Goal: Contribute content: Add original content to the website for others to see

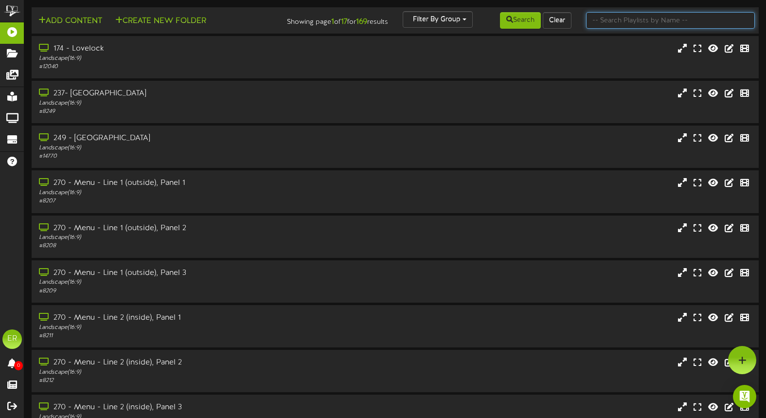
click at [611, 21] on input "text" at bounding box center [670, 20] width 169 height 17
type input "270"
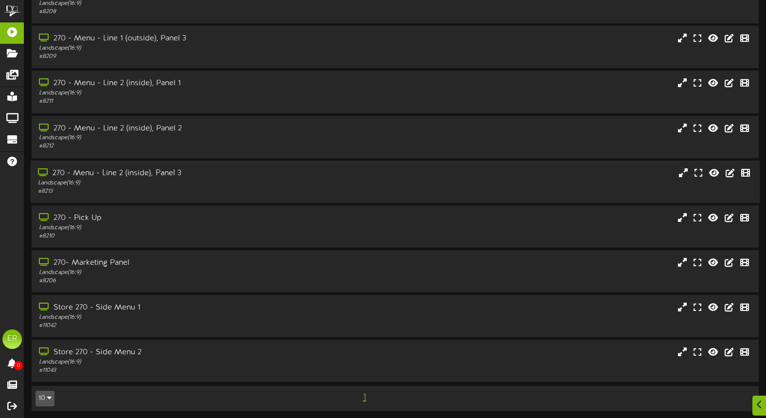
scroll to position [103, 0]
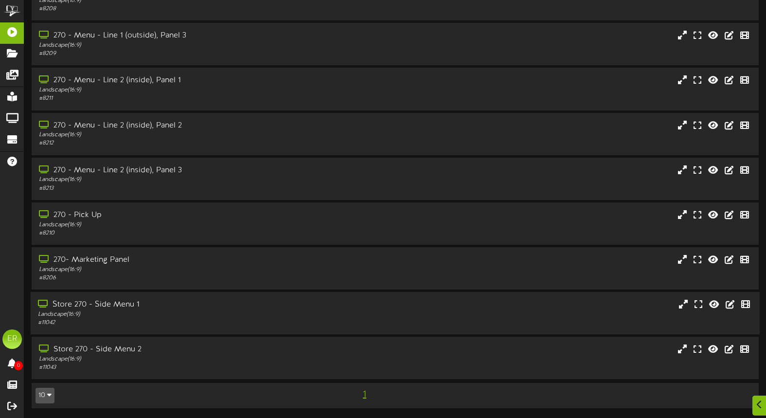
click at [245, 314] on div "Landscape ( 16:9 )" at bounding box center [182, 314] width 289 height 8
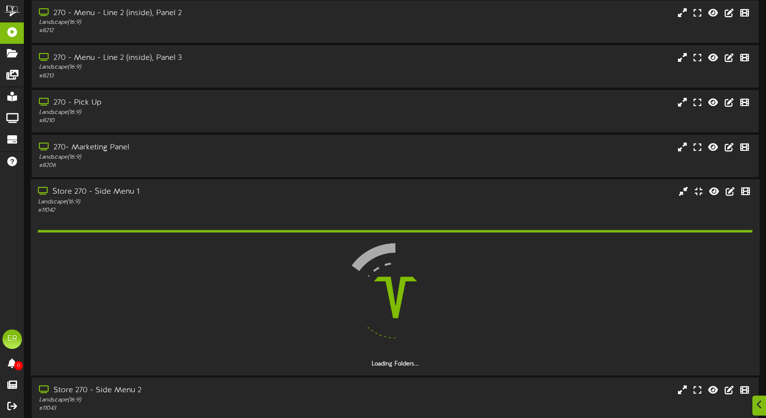
scroll to position [256, 0]
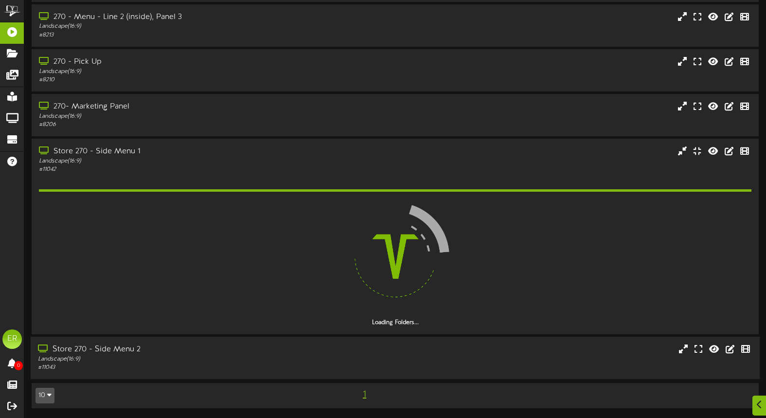
click at [235, 354] on div "Store 270 - Side Menu 2" at bounding box center [182, 349] width 289 height 11
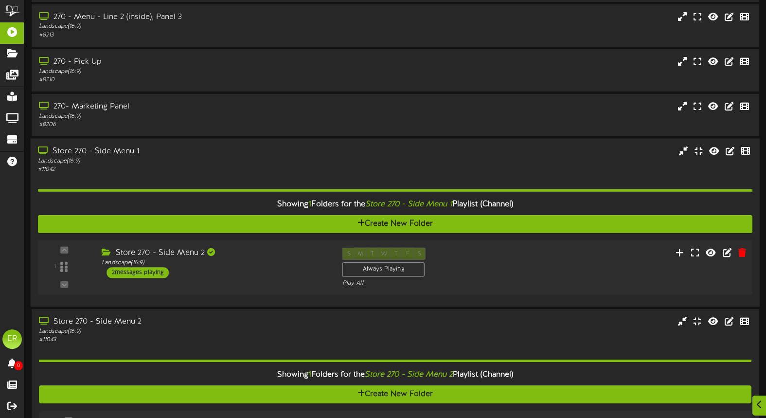
click at [286, 257] on div "Store 270 - Side Menu 2" at bounding box center [215, 253] width 226 height 11
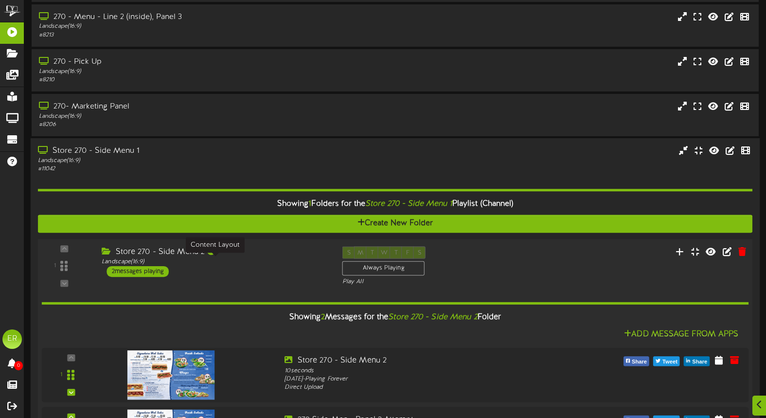
click at [286, 257] on div "Landscape ( 16:9 )" at bounding box center [215, 261] width 226 height 8
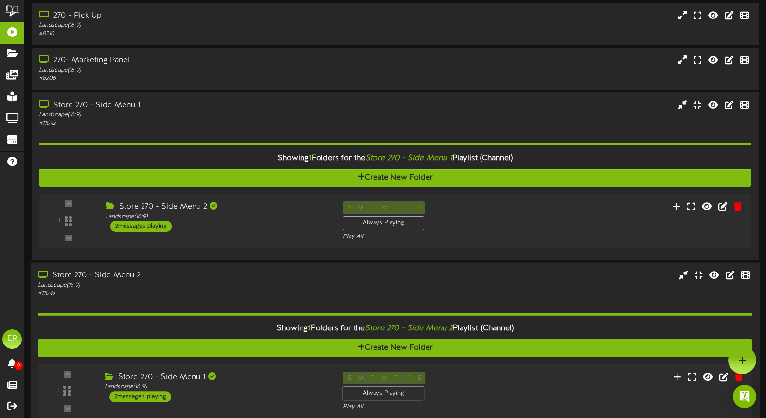
scroll to position [301, 0]
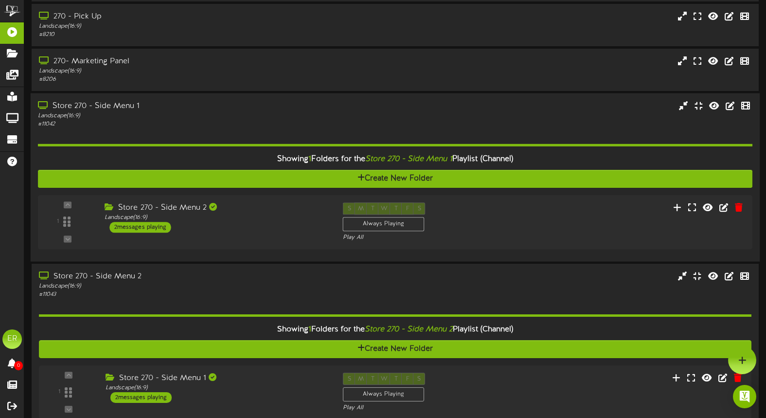
click at [247, 111] on div "Store 270 - Side Menu 1" at bounding box center [182, 106] width 289 height 11
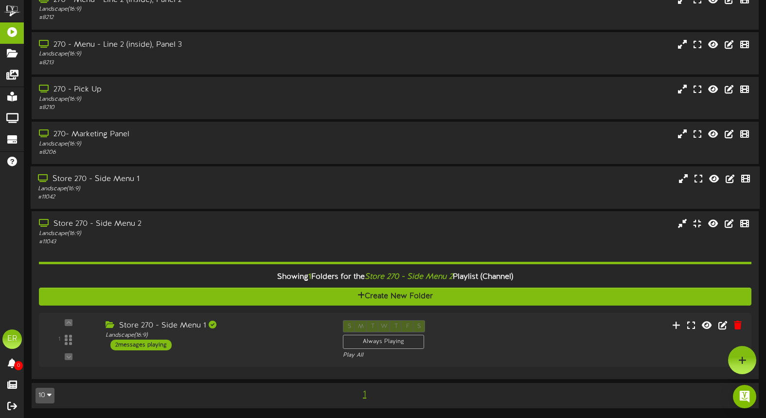
scroll to position [230, 0]
click at [234, 180] on div "Store 270 - Side Menu 1" at bounding box center [182, 179] width 289 height 11
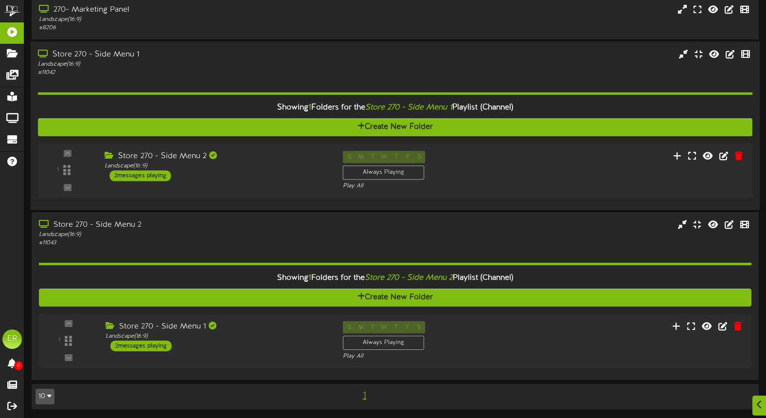
scroll to position [354, 0]
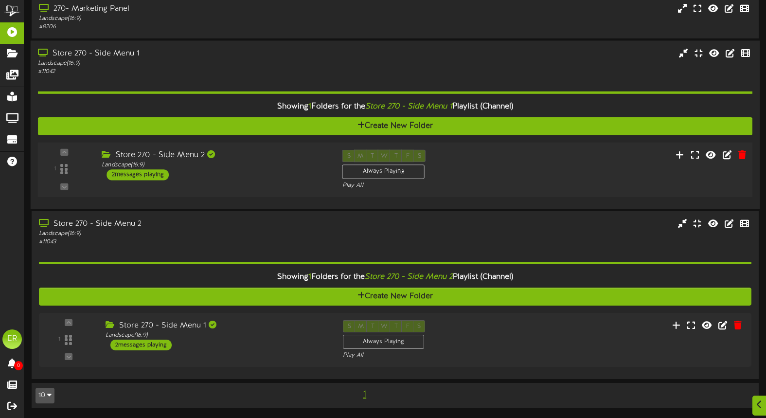
click at [555, 182] on div "1 ( 16:9" at bounding box center [395, 170] width 722 height 40
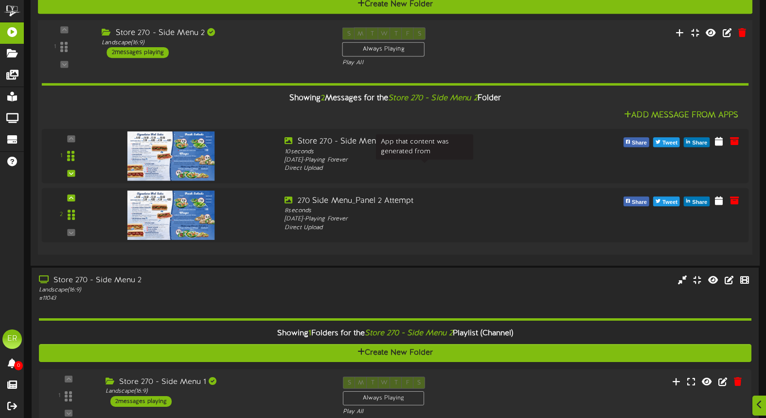
scroll to position [531, 0]
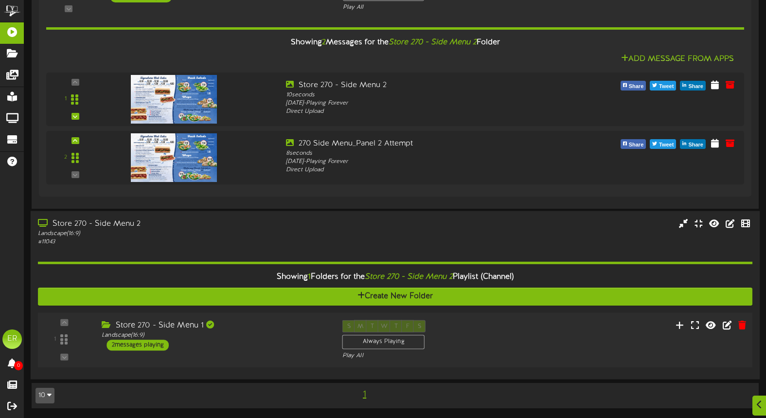
drag, startPoint x: 548, startPoint y: 343, endPoint x: 536, endPoint y: 327, distance: 20.1
click at [548, 343] on div "1 ( 16:9" at bounding box center [395, 340] width 722 height 40
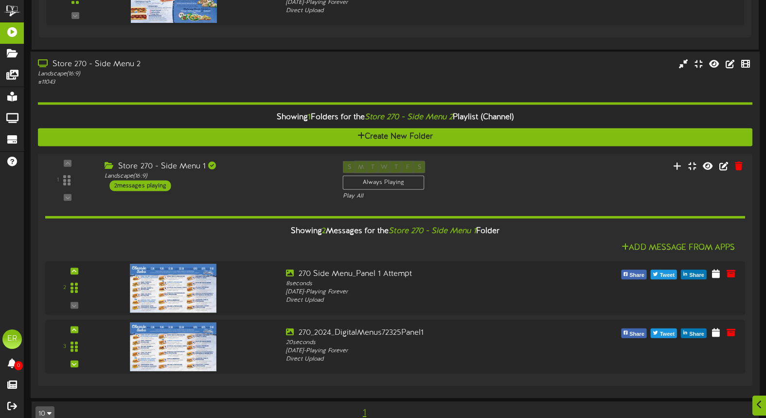
scroll to position [708, 0]
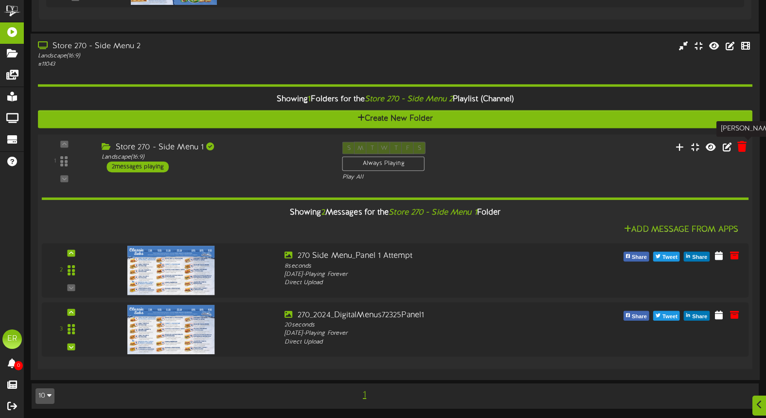
click at [742, 146] on icon at bounding box center [741, 146] width 9 height 11
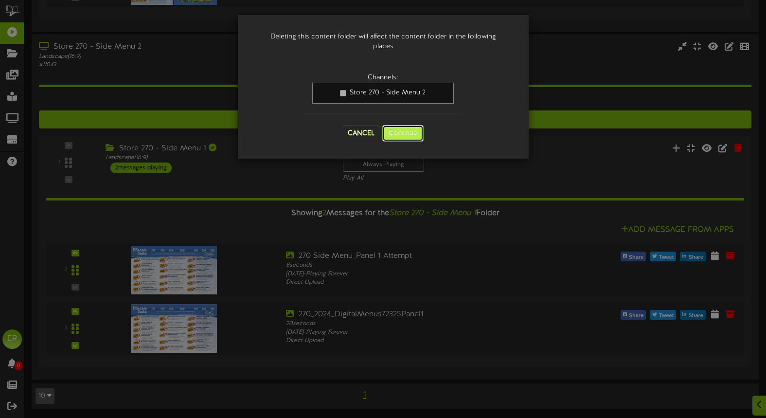
click at [393, 133] on button "Continue" at bounding box center [402, 133] width 41 height 17
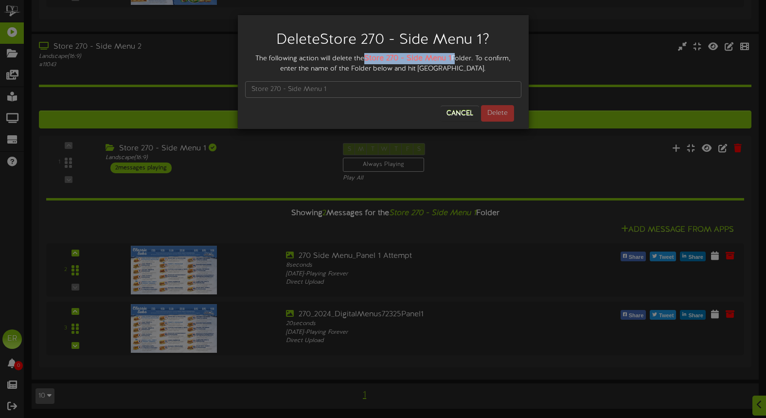
drag, startPoint x: 366, startPoint y: 58, endPoint x: 452, endPoint y: 58, distance: 86.1
click at [452, 58] on div "The following action will delete the Store 270 - Side Menu 1 Folder. To confirm…" at bounding box center [383, 63] width 276 height 21
copy div "Store 270 - Side Menu 1"
click at [458, 112] on button "Cancel" at bounding box center [460, 114] width 38 height 16
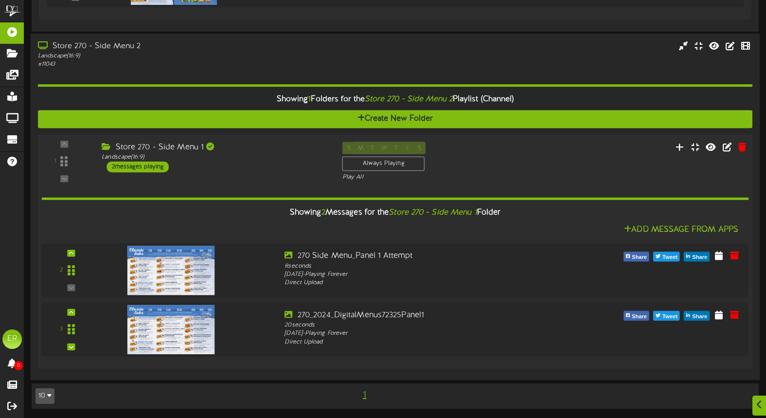
click at [507, 194] on div "Showing 2 Messages for the Store 270 - Side Menu 1 Folder Add Message From Apps…" at bounding box center [395, 270] width 707 height 179
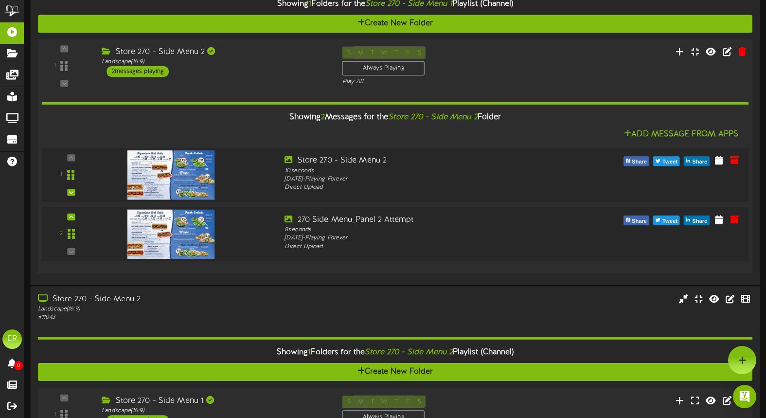
scroll to position [392, 0]
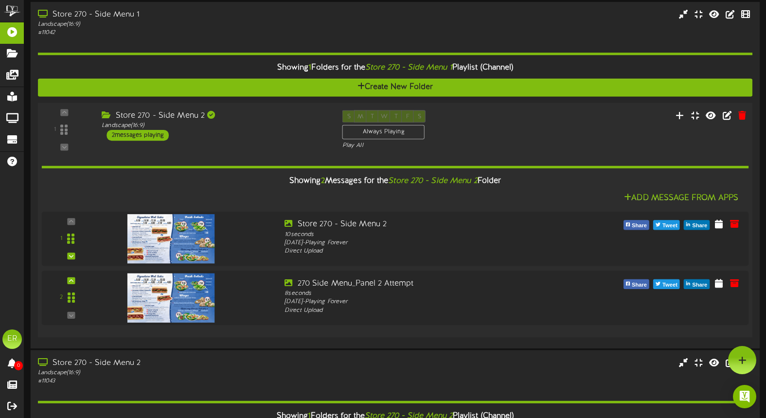
click at [547, 120] on div "1 ( 16:9" at bounding box center [395, 130] width 722 height 40
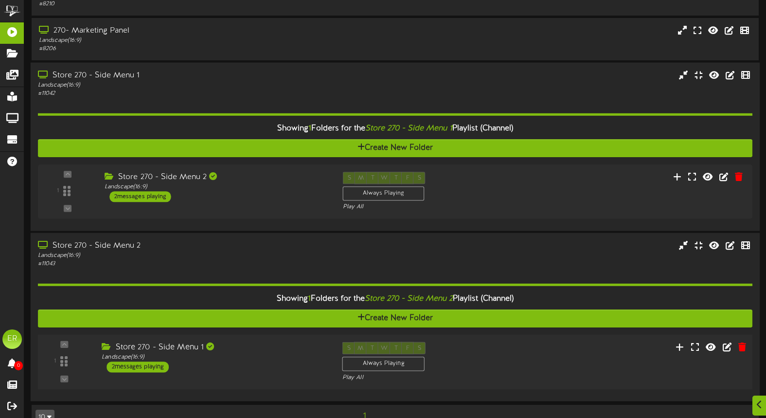
scroll to position [334, 0]
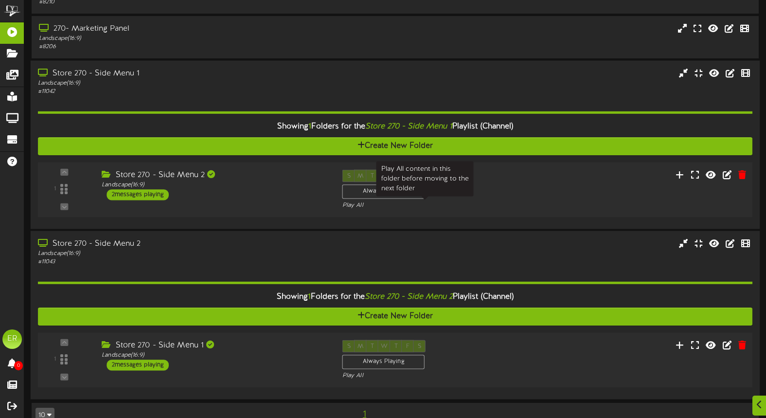
click at [504, 204] on div "Play All" at bounding box center [425, 205] width 166 height 8
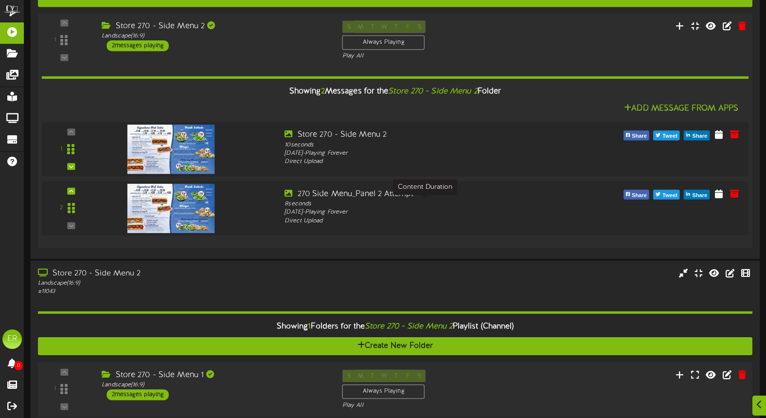
scroll to position [531, 0]
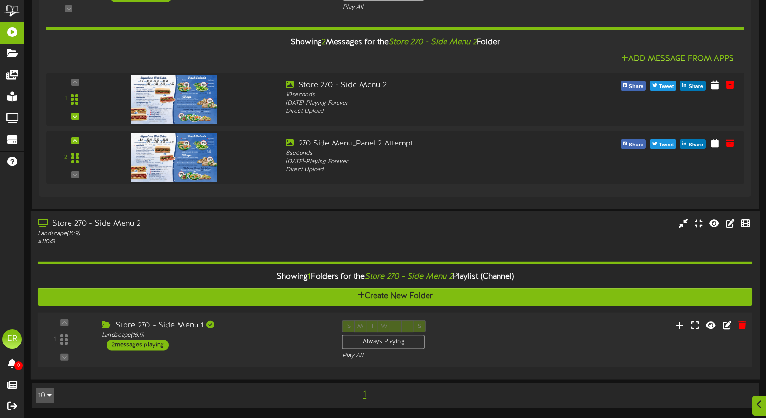
click at [502, 335] on div "S M T W T F S Always Playing Play All" at bounding box center [425, 340] width 180 height 40
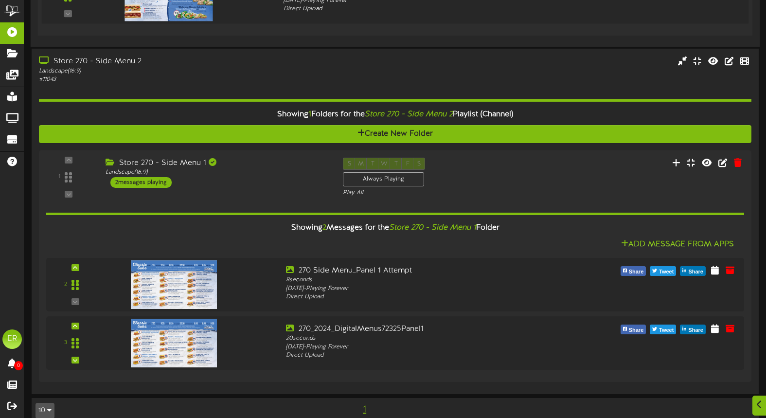
scroll to position [708, 0]
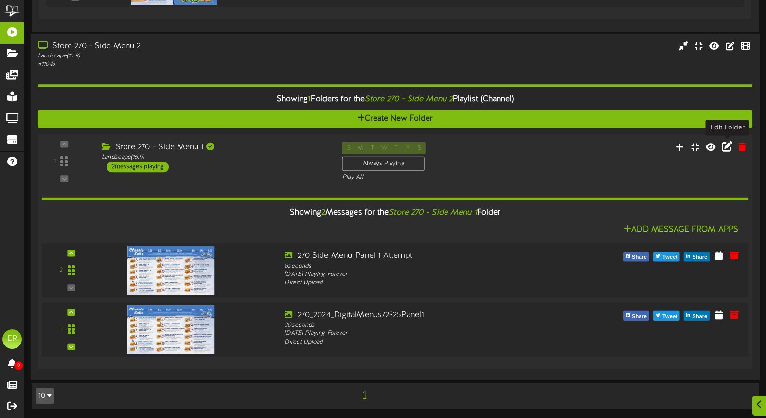
click at [727, 148] on icon at bounding box center [727, 146] width 11 height 11
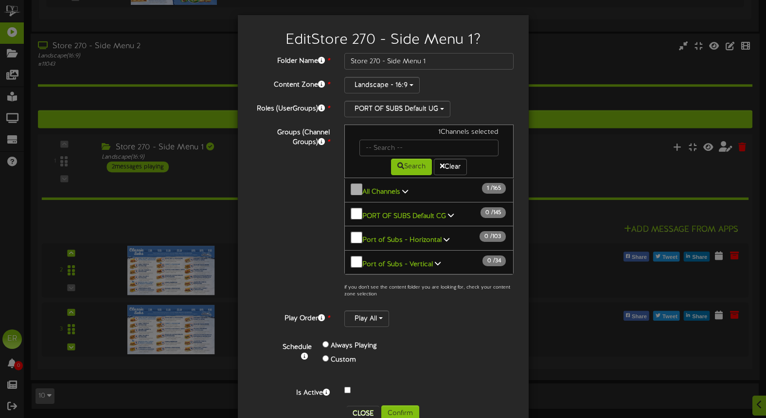
scroll to position [16, 0]
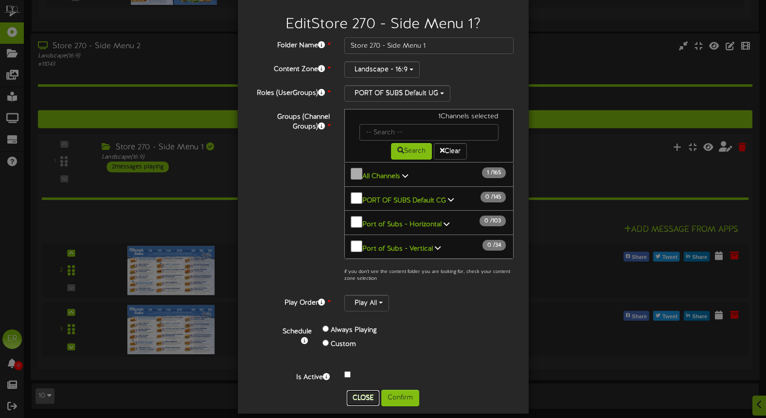
click at [356, 390] on button "Close" at bounding box center [363, 398] width 33 height 16
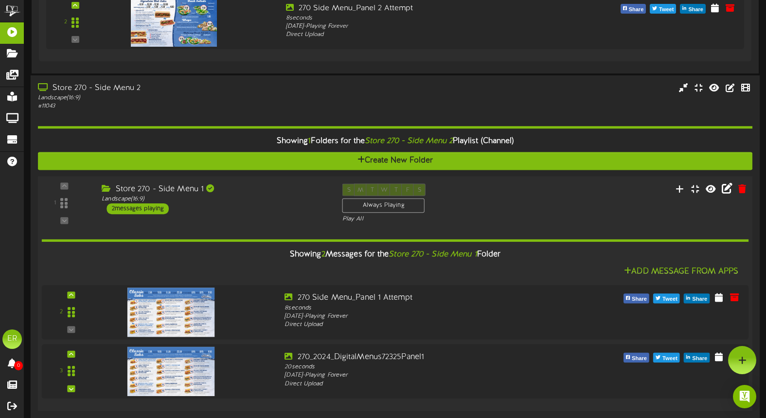
scroll to position [664, 0]
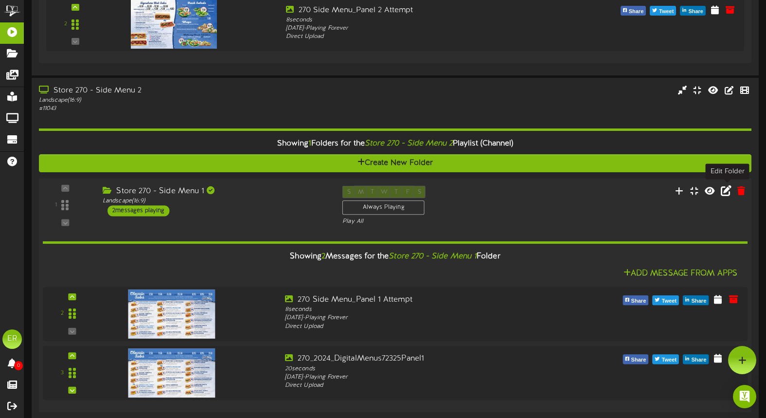
click at [726, 191] on icon at bounding box center [726, 190] width 11 height 11
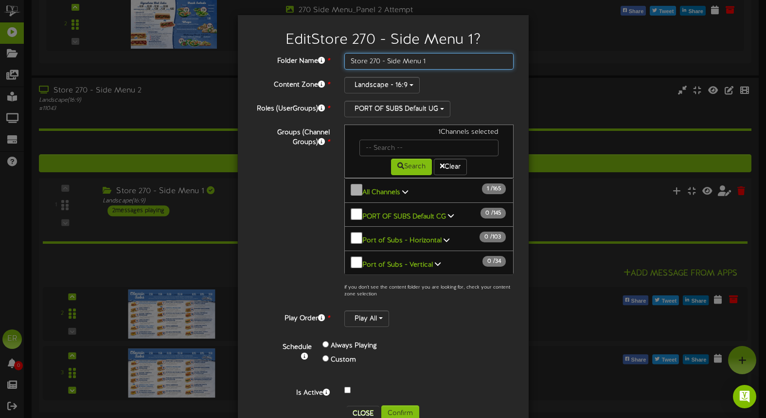
drag, startPoint x: 420, startPoint y: 61, endPoint x: 455, endPoint y: 61, distance: 34.5
click at [455, 61] on input "Store 270 - Side Menu 1" at bounding box center [429, 61] width 170 height 17
type input "Store 270 - Side Menu 2"
click at [405, 405] on button "Confirm" at bounding box center [400, 413] width 38 height 17
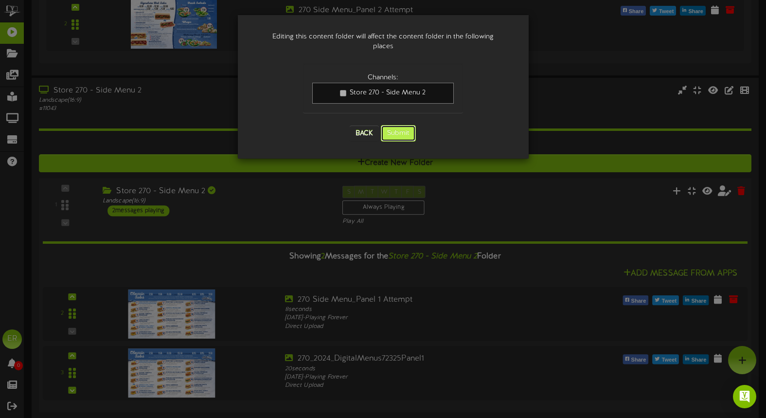
click at [402, 125] on button "Submit" at bounding box center [398, 133] width 35 height 17
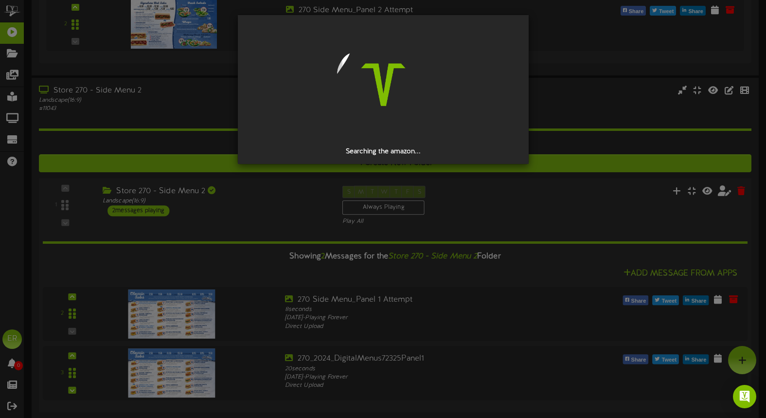
scroll to position [0, 0]
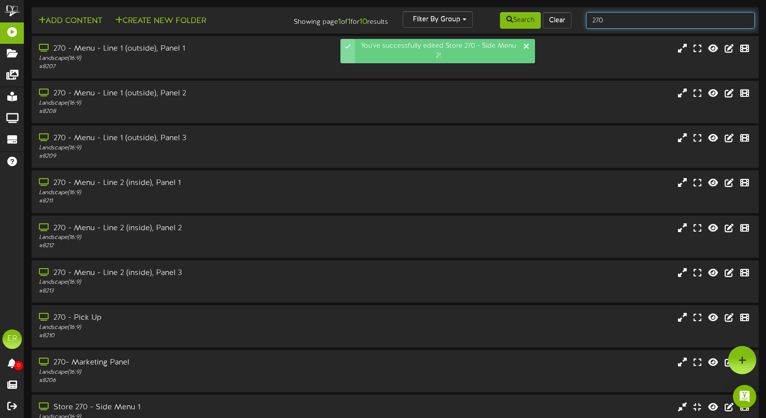
click at [644, 25] on input "270" at bounding box center [670, 20] width 169 height 17
type input "270"
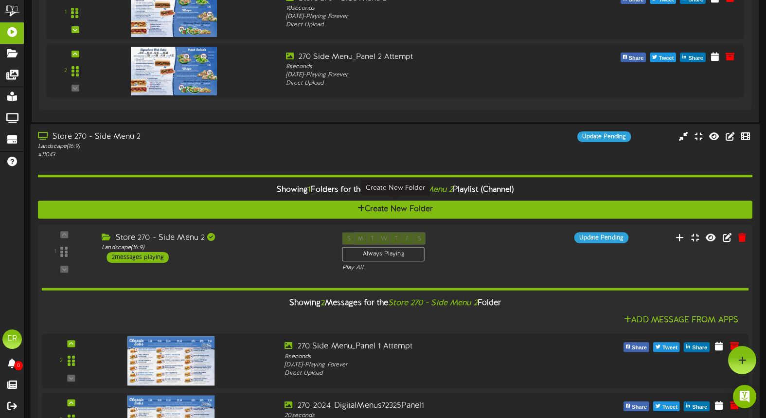
scroll to position [617, 0]
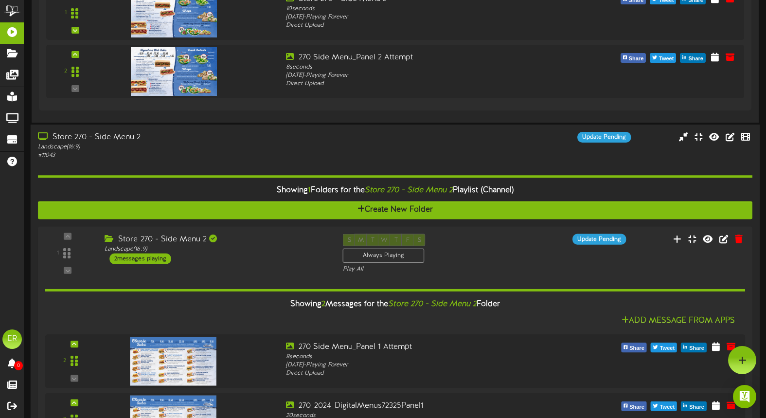
click at [268, 143] on div "Landscape ( 16:9 )" at bounding box center [182, 147] width 289 height 8
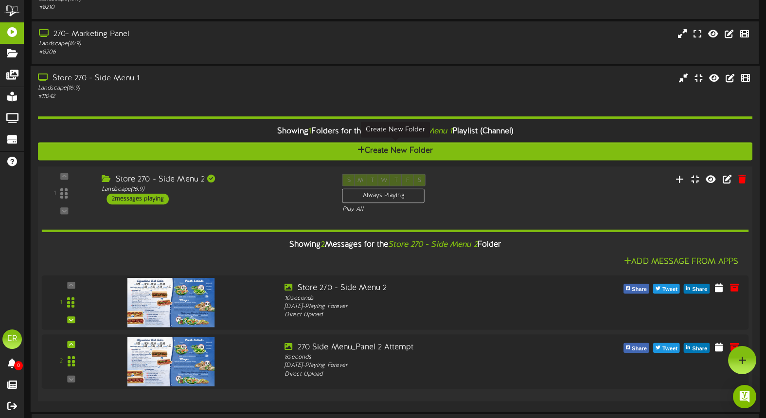
scroll to position [328, 0]
click at [723, 179] on icon at bounding box center [727, 179] width 11 height 11
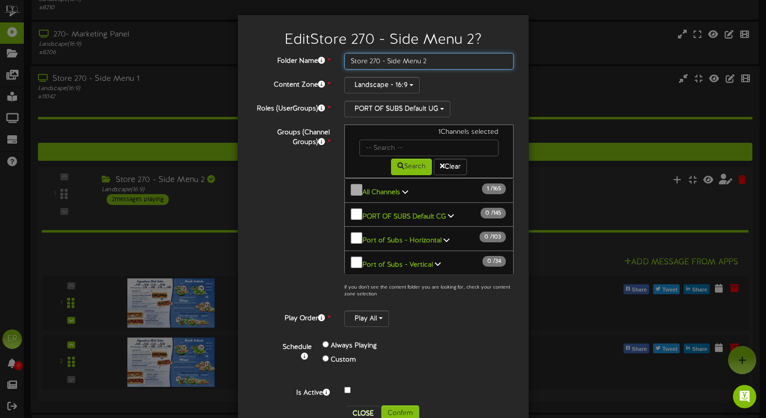
drag, startPoint x: 424, startPoint y: 60, endPoint x: 440, endPoint y: 60, distance: 15.6
click at [440, 60] on input "Store 270 - Side Menu 2" at bounding box center [429, 61] width 170 height 17
type input "Store 270 - Side Menu 1"
click at [404, 405] on button "Confirm" at bounding box center [400, 413] width 38 height 17
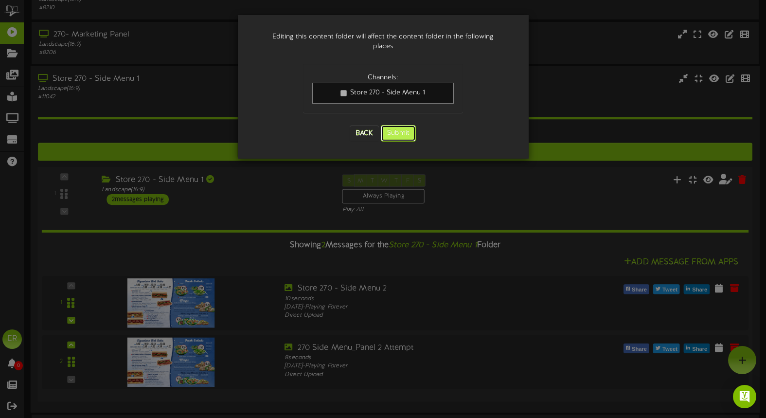
click at [399, 126] on button "Submit" at bounding box center [398, 133] width 35 height 17
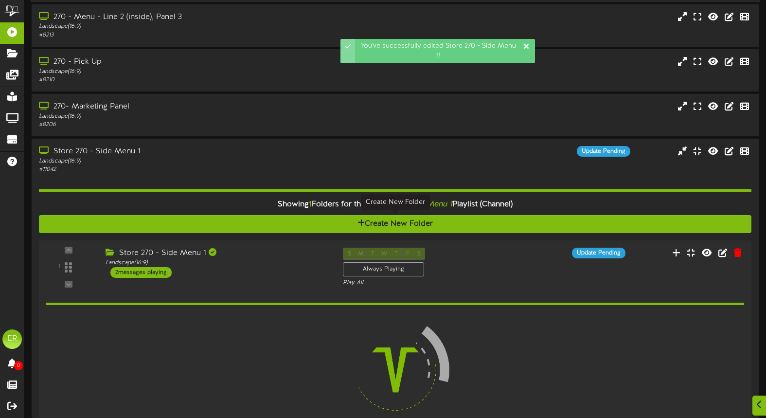
scroll to position [258, 0]
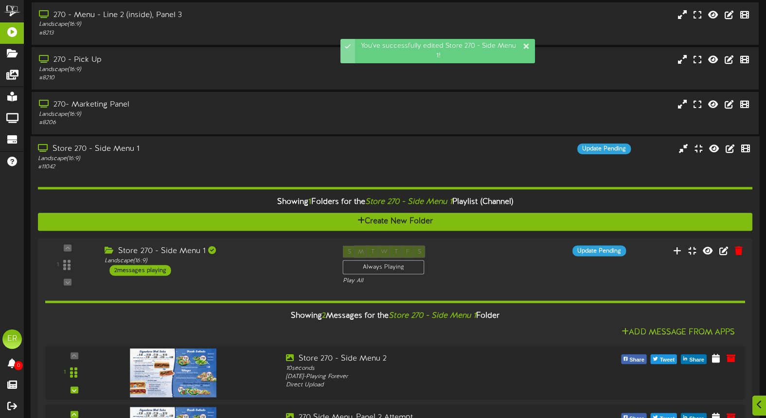
click at [271, 161] on div "Landscape ( 16:9 )" at bounding box center [182, 159] width 289 height 8
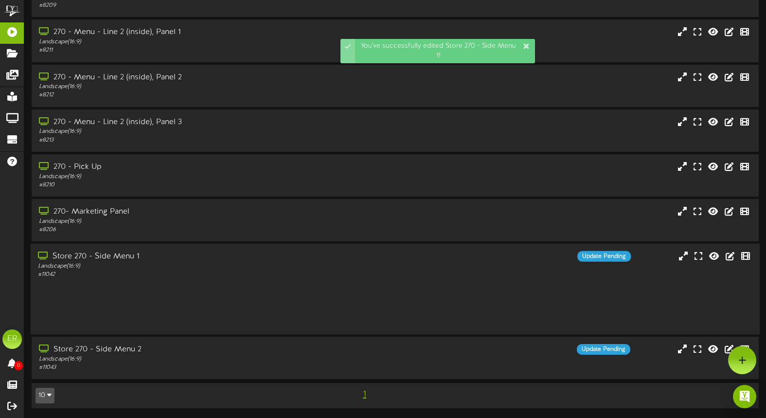
scroll to position [103, 0]
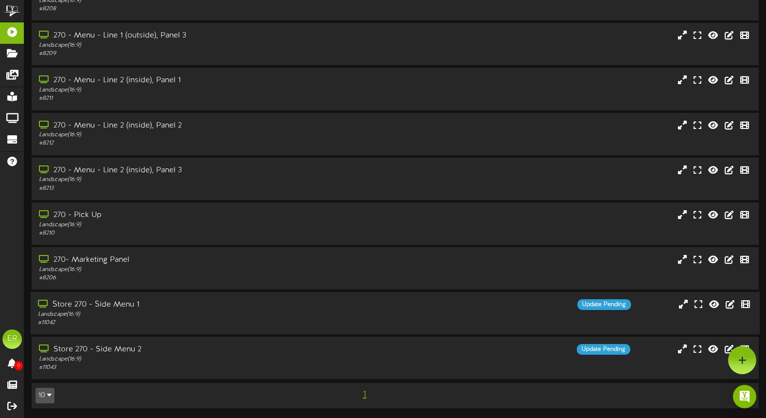
click at [208, 321] on div "# 11042" at bounding box center [182, 323] width 289 height 8
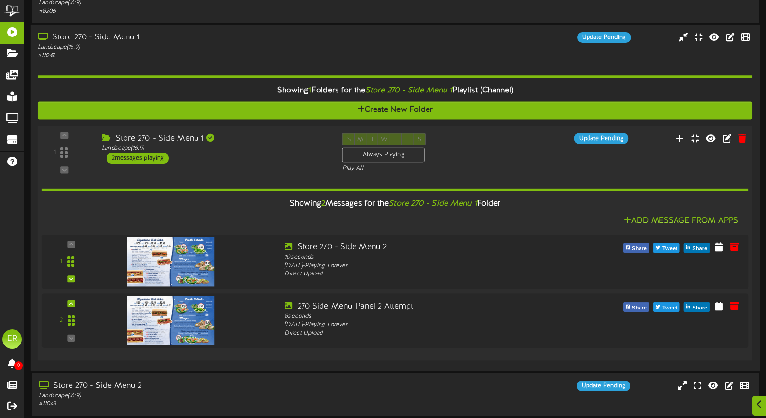
scroll to position [406, 0]
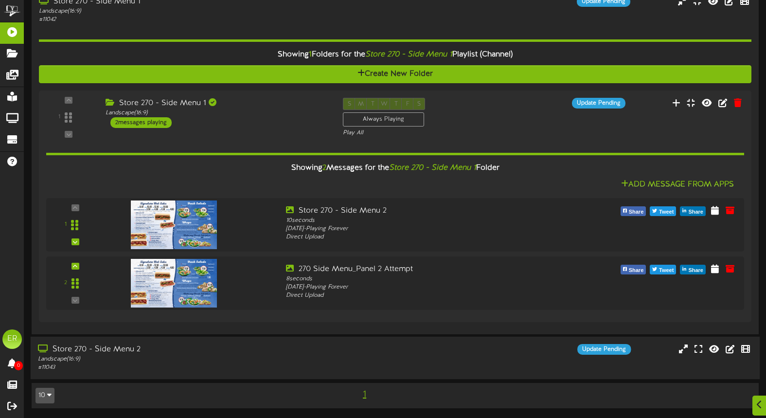
click at [222, 355] on div "Landscape ( 16:9 )" at bounding box center [182, 359] width 289 height 8
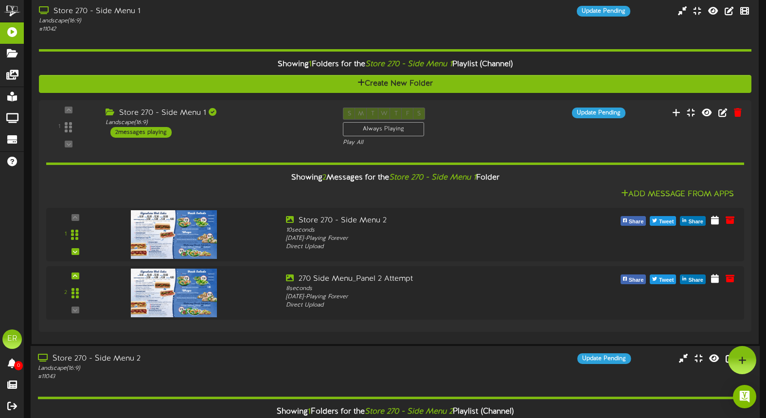
scroll to position [159, 0]
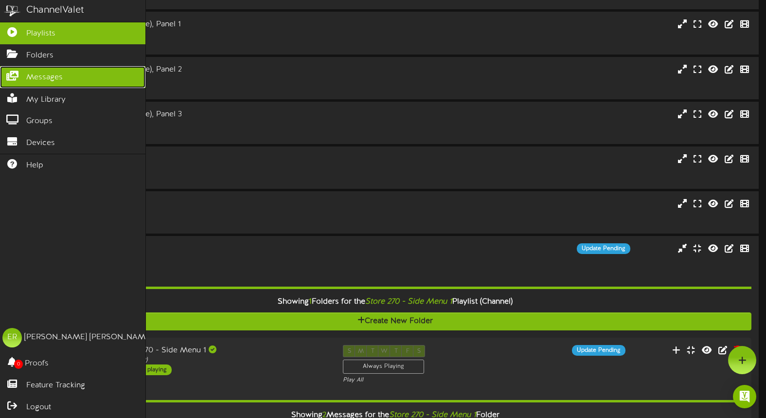
click at [18, 72] on icon at bounding box center [12, 74] width 24 height 7
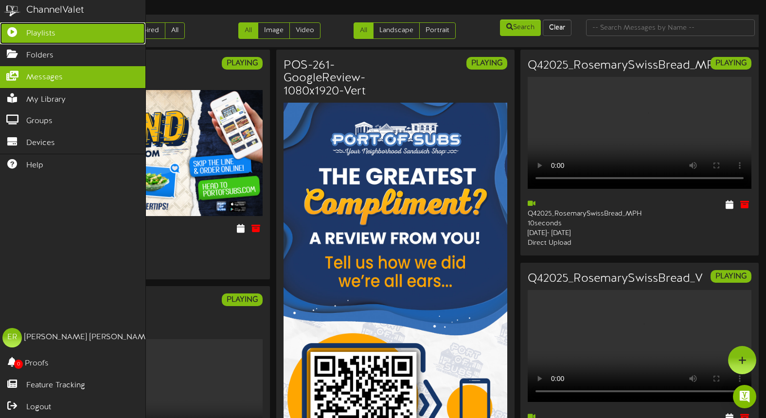
click at [40, 30] on span "Playlists" at bounding box center [40, 33] width 29 height 11
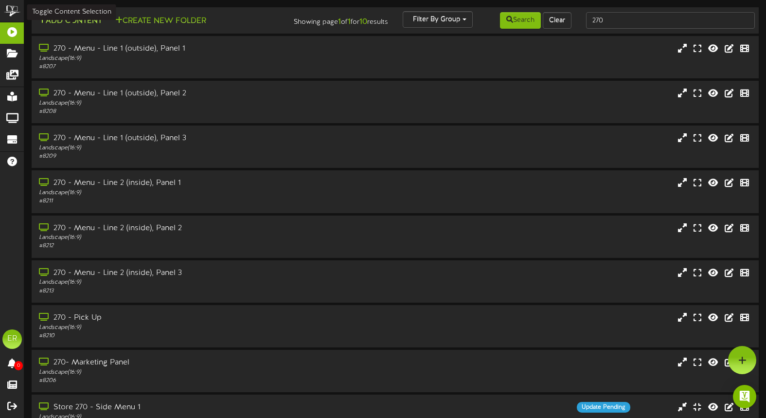
click at [95, 20] on button "Add Content" at bounding box center [71, 21] width 70 height 12
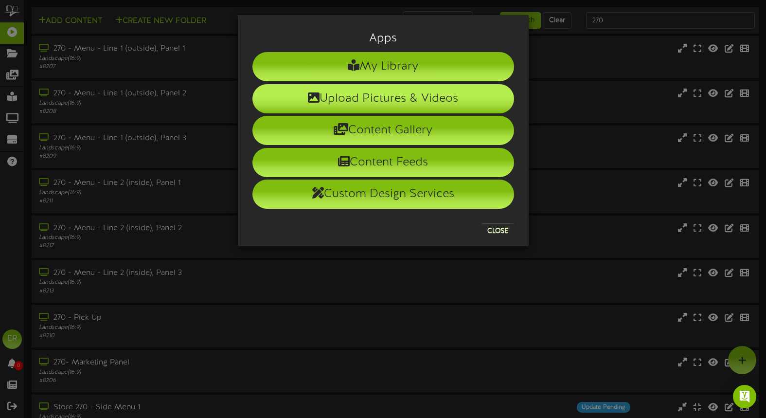
click at [397, 102] on li "Upload Pictures & Videos" at bounding box center [383, 98] width 262 height 29
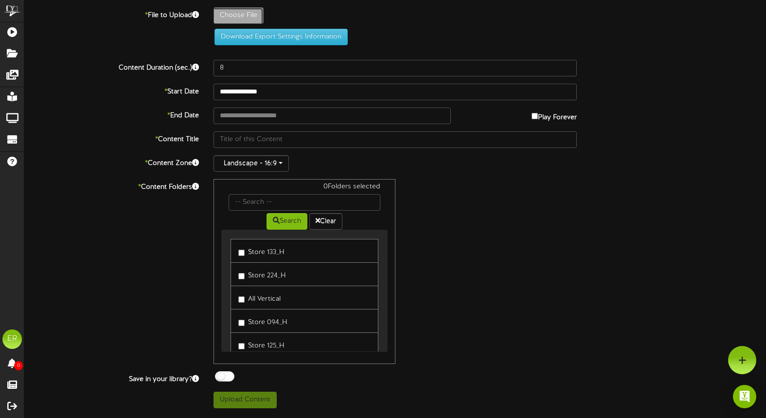
type input "**********"
type input "336ada13-e756-43fe-a653-345a684eaf52"
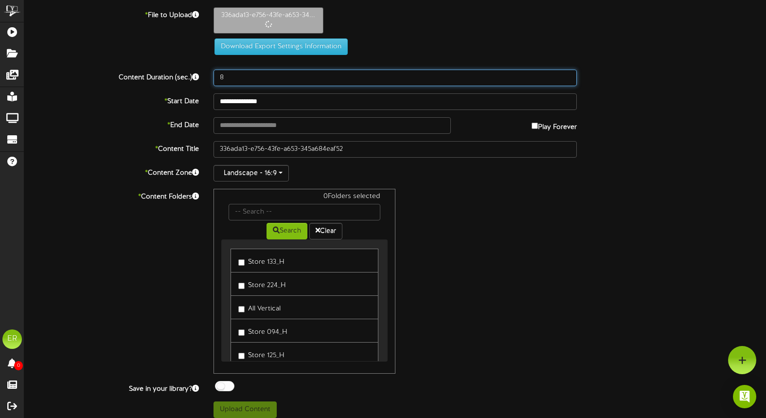
drag, startPoint x: 261, startPoint y: 77, endPoint x: 94, endPoint y: 67, distance: 167.2
click at [94, 67] on div "**********" at bounding box center [395, 212] width 742 height 411
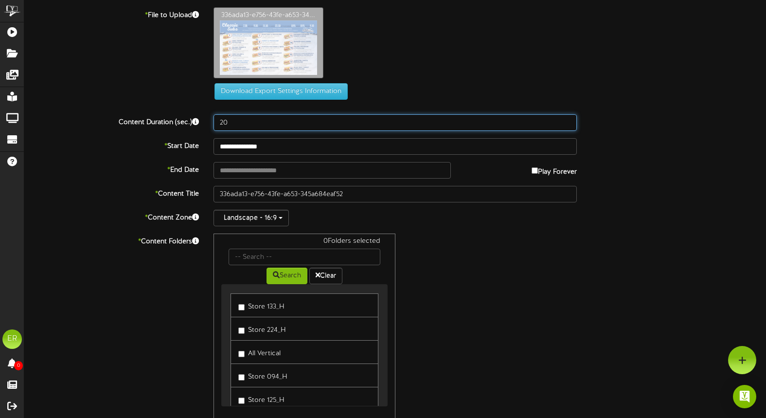
type input "20"
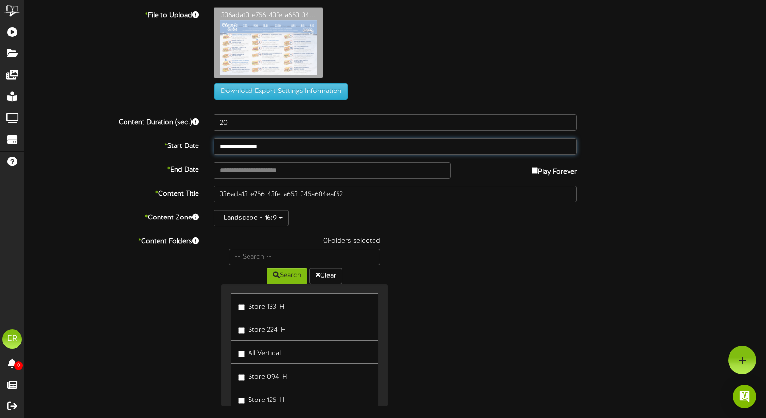
click at [241, 149] on input "**********" at bounding box center [396, 146] width 364 height 17
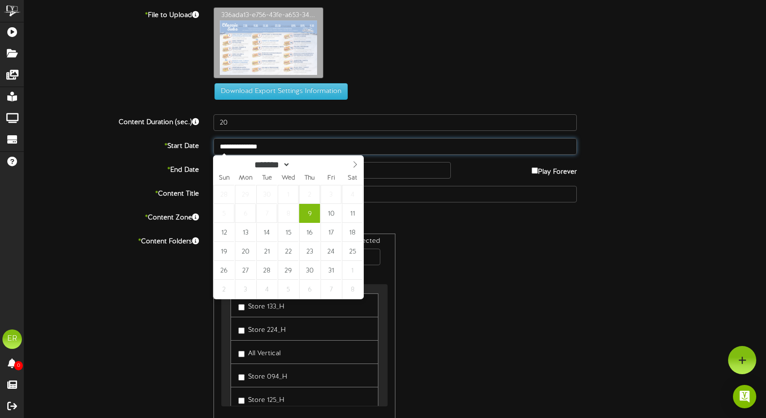
click at [241, 149] on input "**********" at bounding box center [396, 146] width 364 height 17
click at [585, 276] on div "* Content Folders 0 Folders selected Search Clear Store 133_H Store 224_H" at bounding box center [395, 325] width 756 height 185
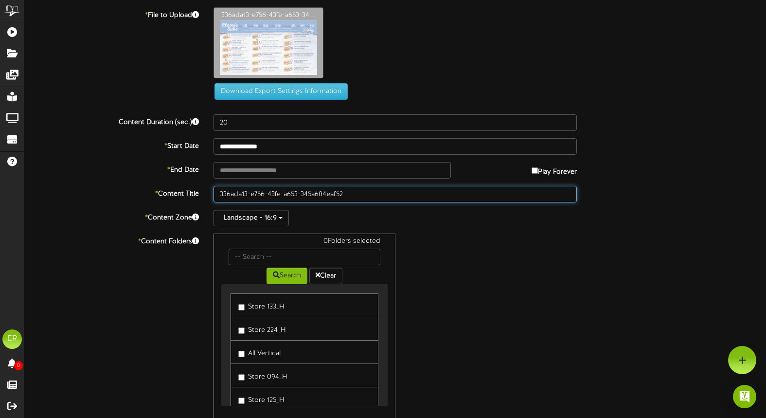
click at [317, 196] on input "336ada13-e756-43fe-a653-345a684eaf52" at bounding box center [396, 194] width 364 height 17
paste input "Store 270 - Side Menu 1"
type input "Store 270 - Side Menu 1"
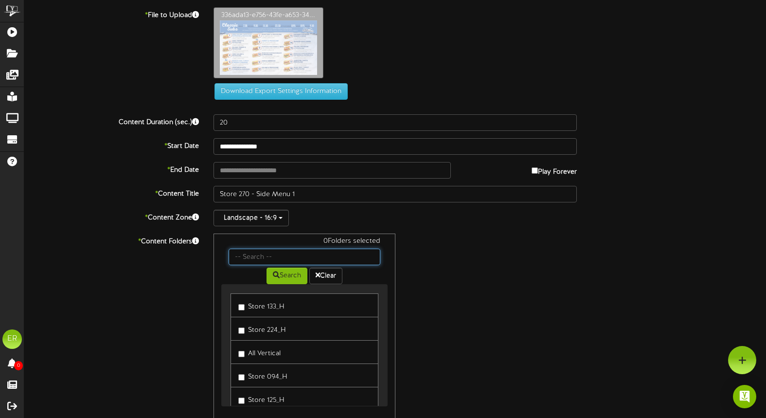
click at [278, 250] on input "text" at bounding box center [305, 257] width 152 height 17
type input "270"
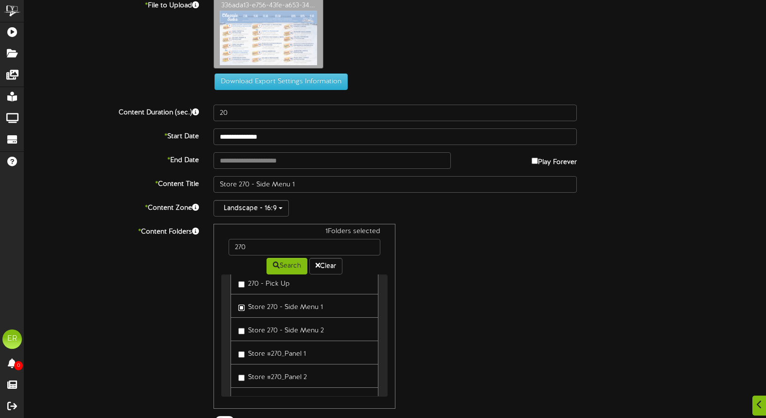
scroll to position [52, 0]
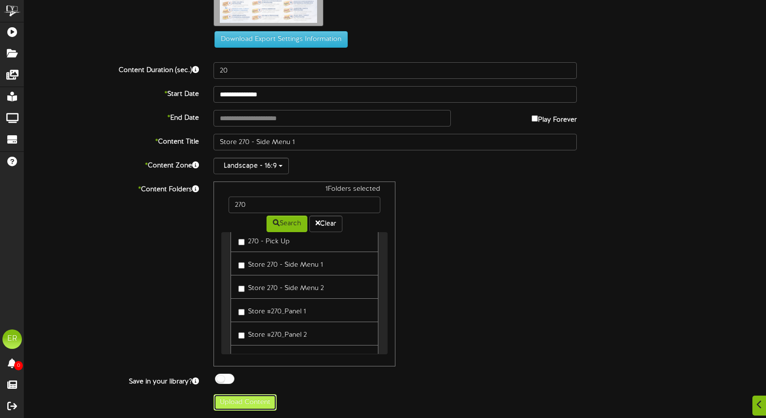
click at [257, 397] on button "Upload Content" at bounding box center [245, 402] width 63 height 17
type input "**********"
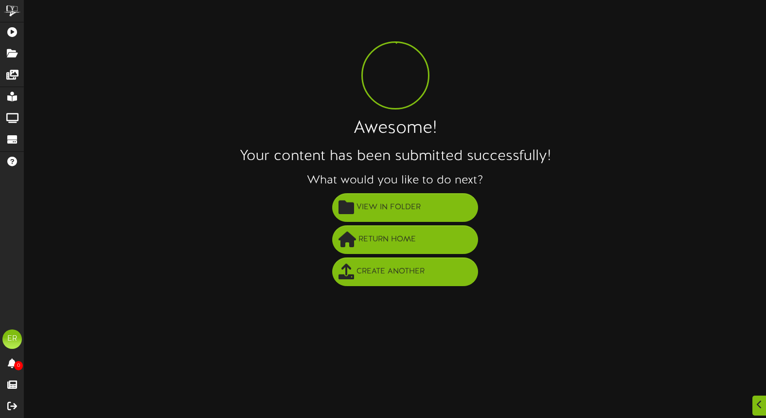
scroll to position [0, 0]
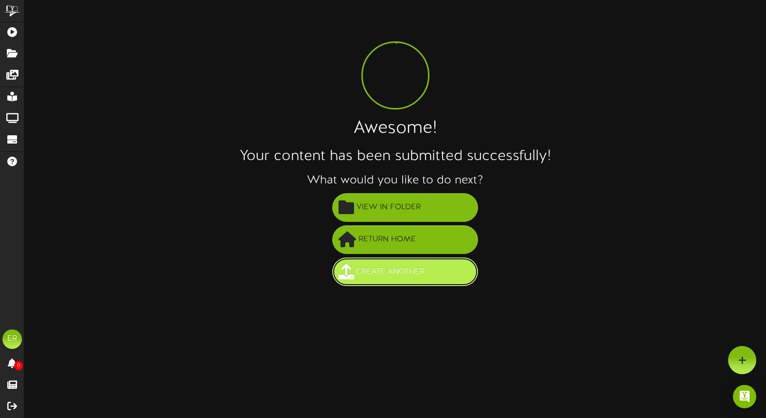
click at [402, 271] on span "Create Another" at bounding box center [390, 272] width 73 height 16
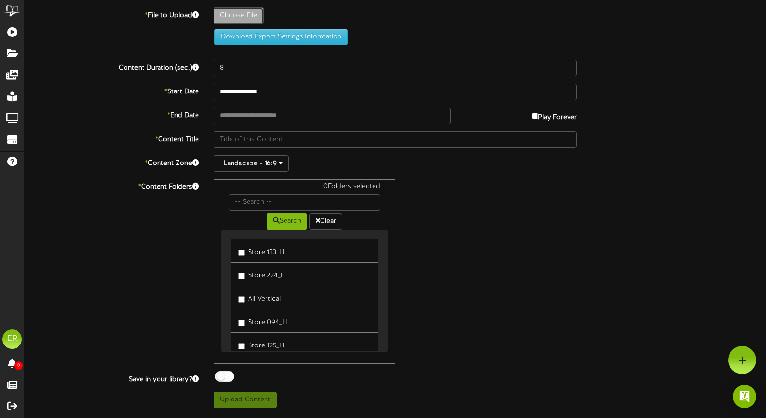
type input "**********"
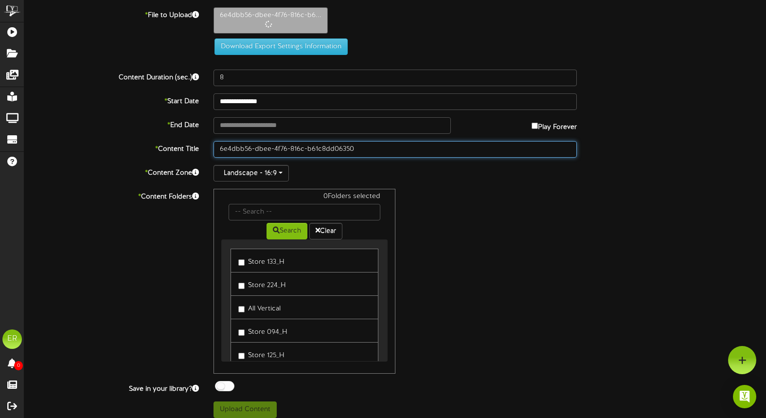
click at [331, 145] on input "6e4dbb56-dbee-4f76-816c-b61c8dd06350" at bounding box center [396, 149] width 364 height 17
paste input "Store 270 - Side Menu 1"
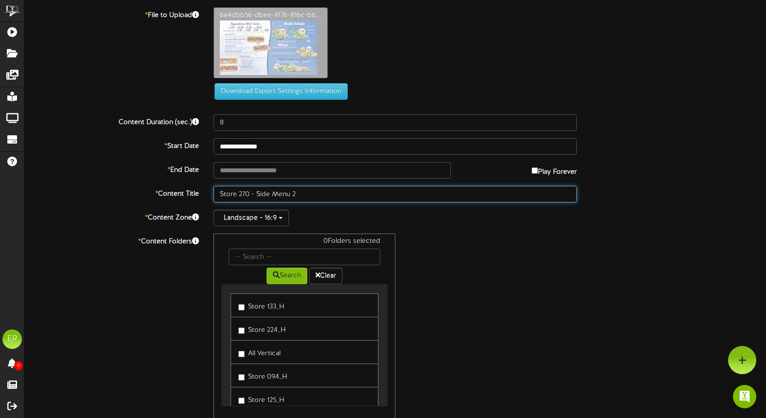
type input "Store 270 - Side Menu 2"
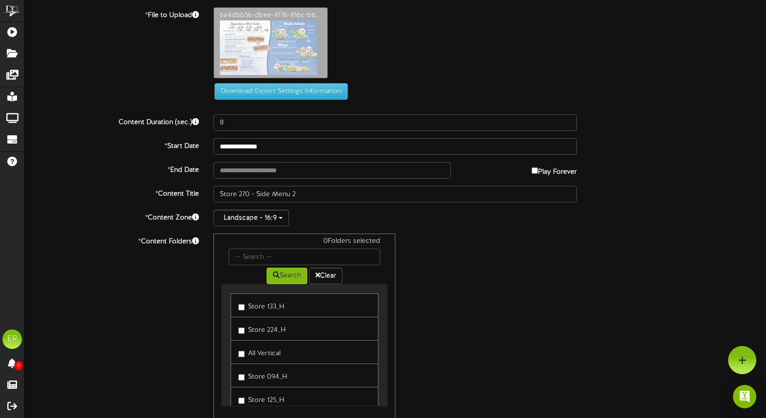
drag, startPoint x: 278, startPoint y: 81, endPoint x: 244, endPoint y: 78, distance: 34.1
click at [244, 78] on div "6e4dbb56-dbee-4f76-816c-b6..." at bounding box center [489, 45] width 567 height 76
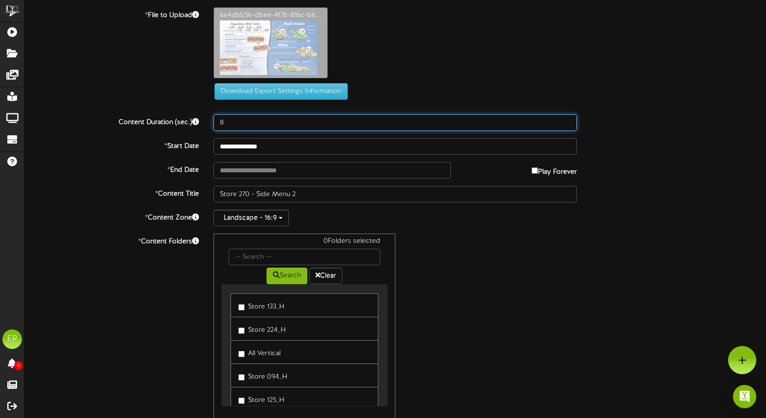
drag, startPoint x: 244, startPoint y: 127, endPoint x: 112, endPoint y: 104, distance: 133.5
click at [112, 104] on div "**********" at bounding box center [395, 234] width 742 height 455
type input "20"
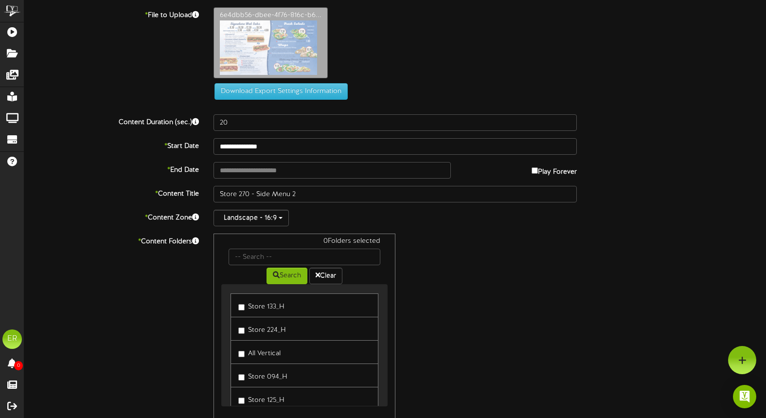
click at [511, 319] on div "0 Folders selected Search Clear Store 133_H Store 224_H" at bounding box center [395, 325] width 378 height 185
click at [267, 250] on input "text" at bounding box center [305, 257] width 152 height 17
type input "270"
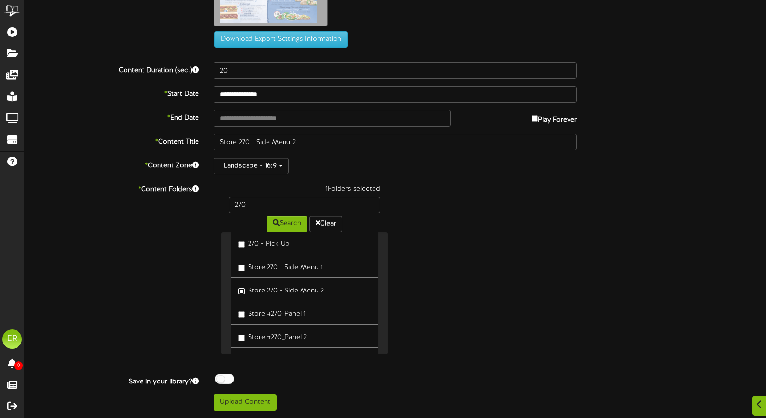
scroll to position [35, 0]
click at [489, 296] on div "1 Folders selected 270 Search Clear Store 270_Marketing Panel_H 270 - Pick Up" at bounding box center [395, 273] width 378 height 185
click at [256, 406] on button "Upload Content" at bounding box center [245, 402] width 63 height 17
type input "**********"
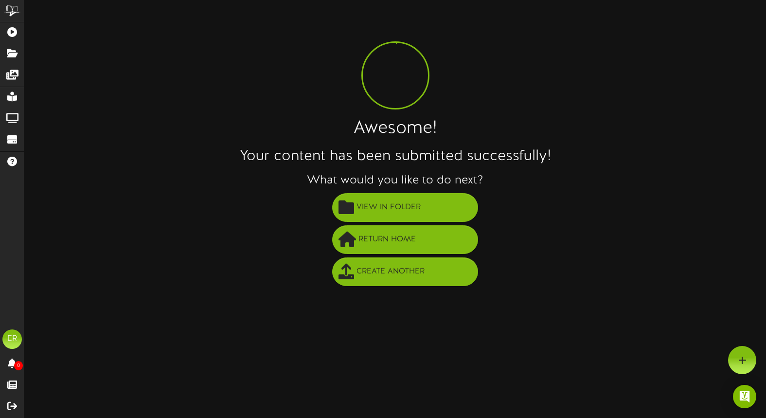
scroll to position [0, 0]
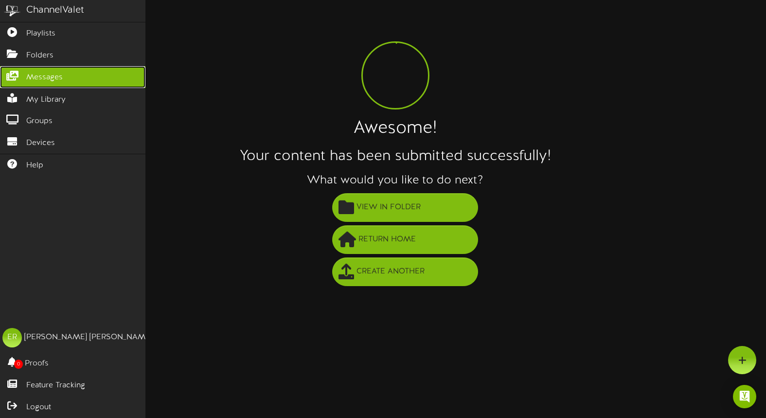
click at [38, 72] on span "Messages" at bounding box center [44, 77] width 36 height 11
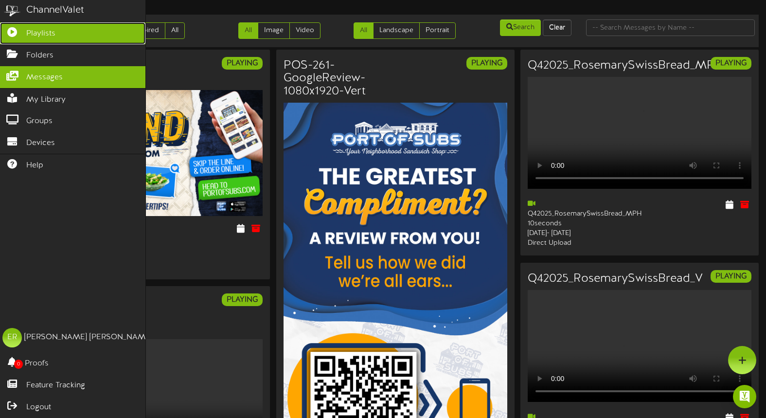
click at [40, 35] on span "Playlists" at bounding box center [40, 33] width 29 height 11
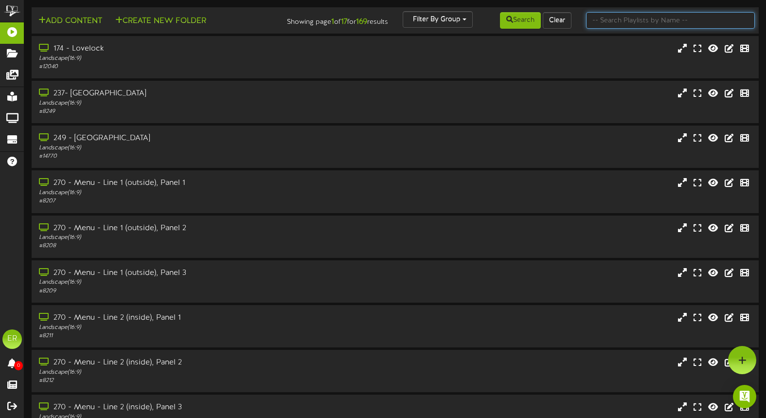
click at [634, 21] on input "text" at bounding box center [670, 20] width 169 height 17
type input "5"
type input "270"
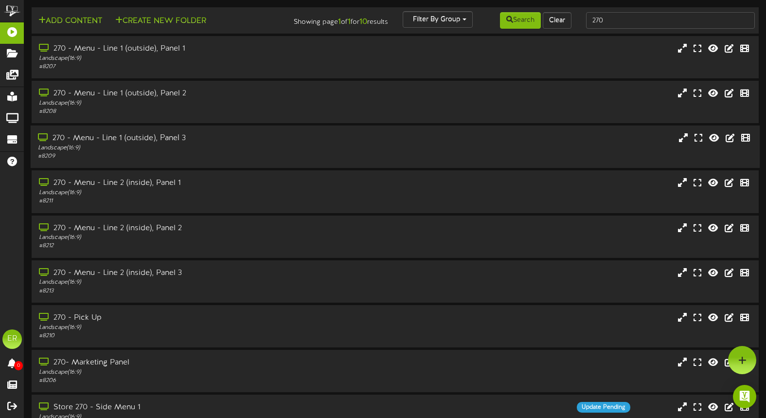
scroll to position [103, 0]
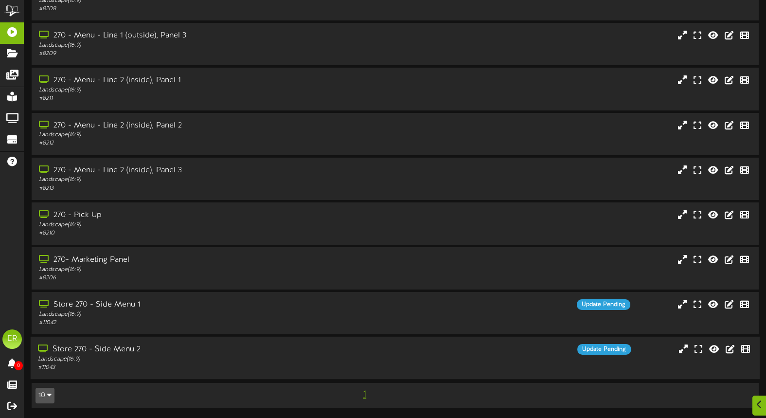
click at [224, 359] on div "Landscape ( 16:9 )" at bounding box center [182, 359] width 289 height 8
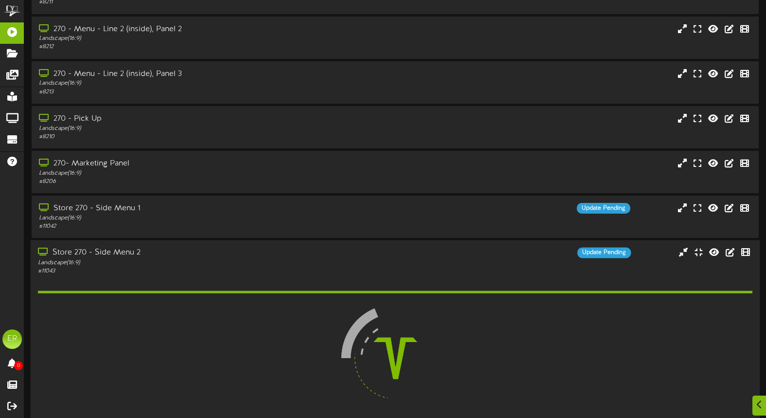
scroll to position [226, 0]
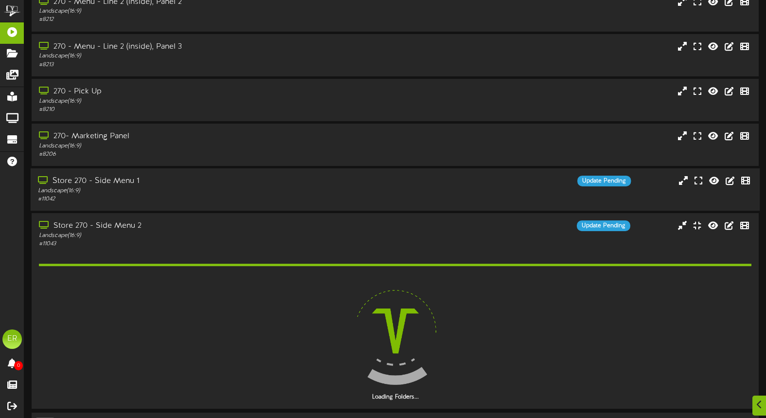
click at [229, 185] on div "Store 270 - Side Menu 1" at bounding box center [182, 181] width 289 height 11
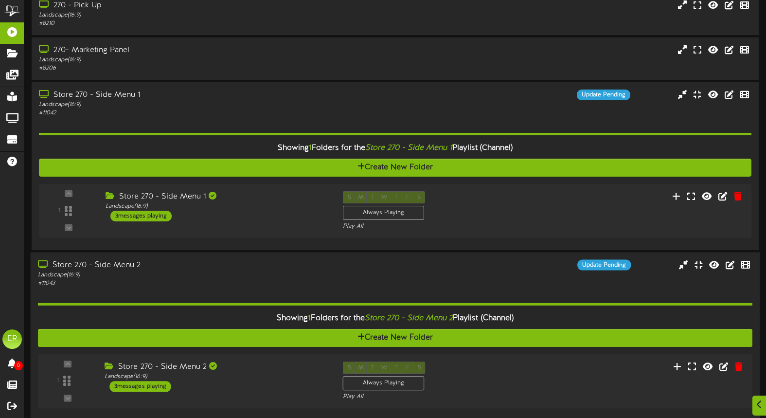
scroll to position [344, 0]
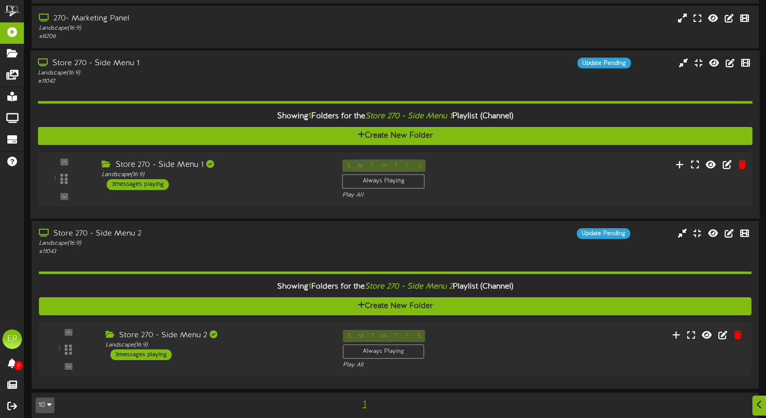
click at [252, 165] on div "Store 270 - Side Menu 1" at bounding box center [215, 165] width 226 height 11
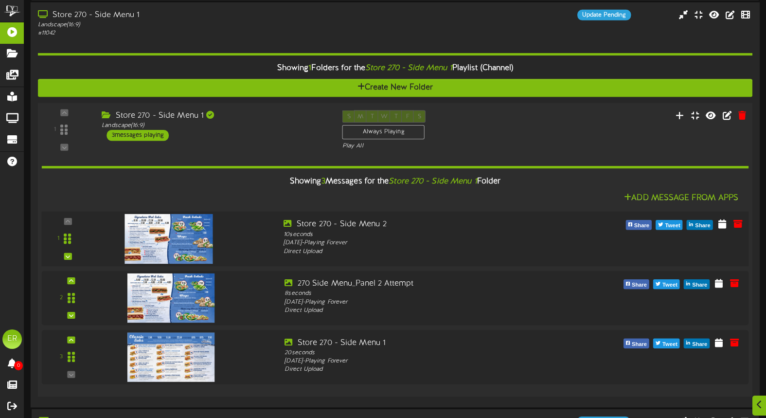
scroll to position [402, 0]
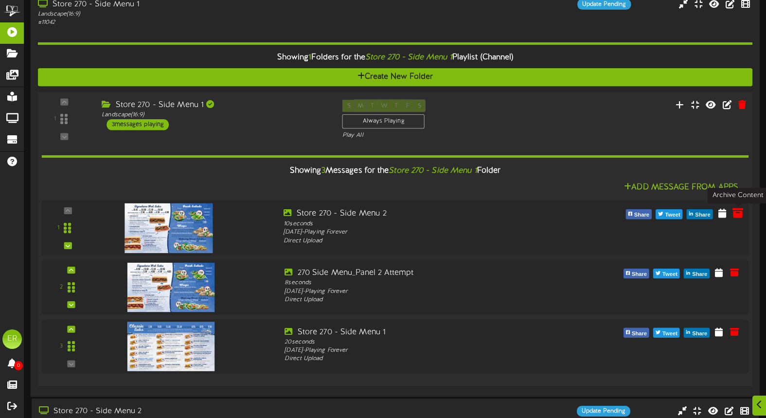
click at [736, 213] on icon at bounding box center [738, 212] width 11 height 11
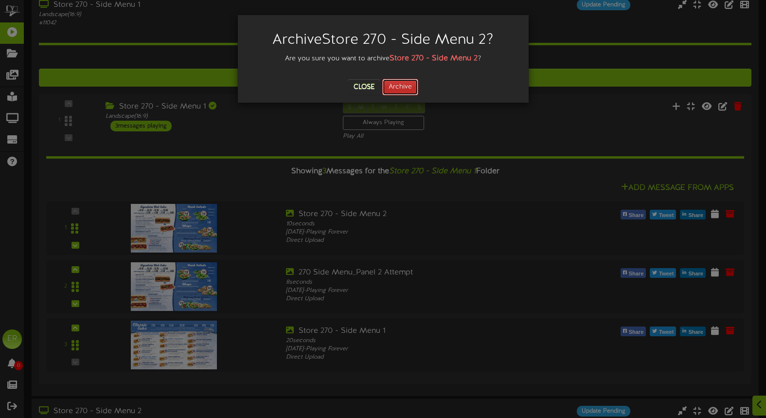
click at [407, 87] on button "Archive" at bounding box center [400, 87] width 36 height 17
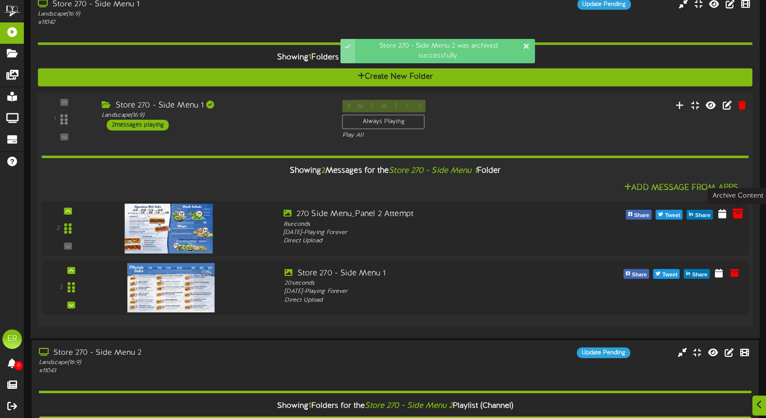
click at [737, 212] on icon at bounding box center [738, 213] width 11 height 11
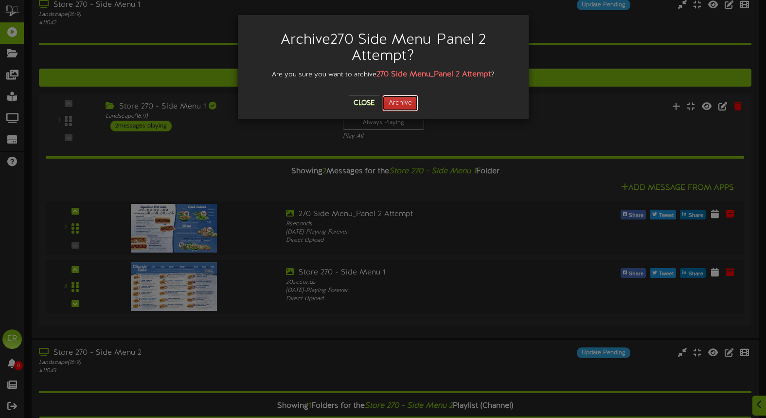
click at [411, 103] on button "Archive" at bounding box center [400, 103] width 36 height 17
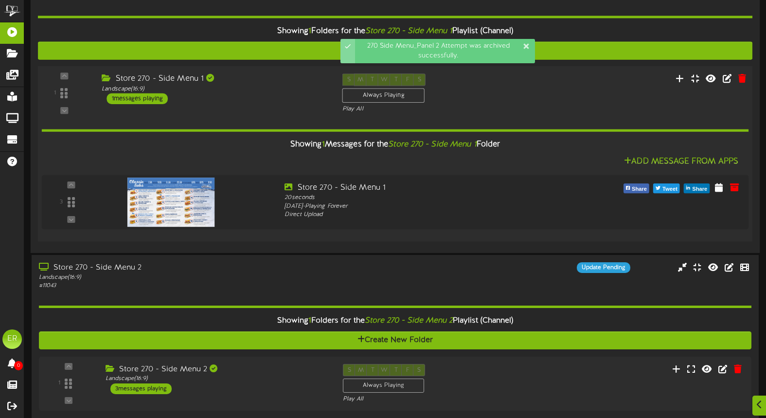
scroll to position [473, 0]
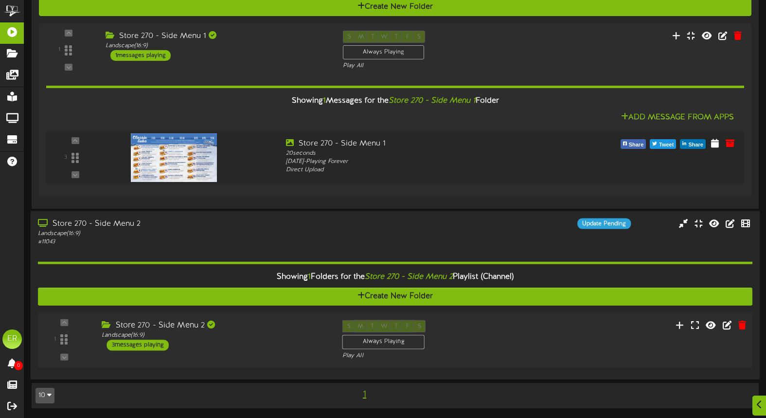
click at [541, 332] on div "1 ( 16:9" at bounding box center [395, 340] width 722 height 40
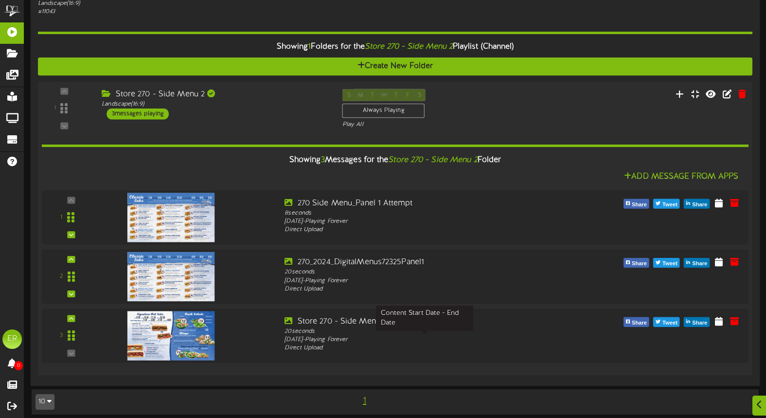
scroll to position [708, 0]
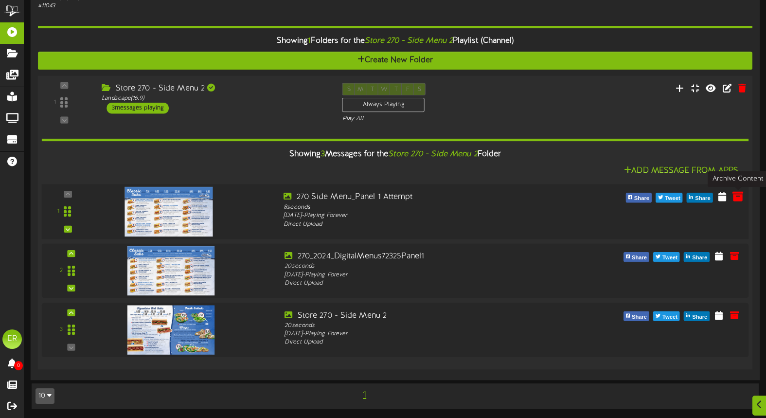
click at [740, 196] on icon at bounding box center [738, 196] width 11 height 11
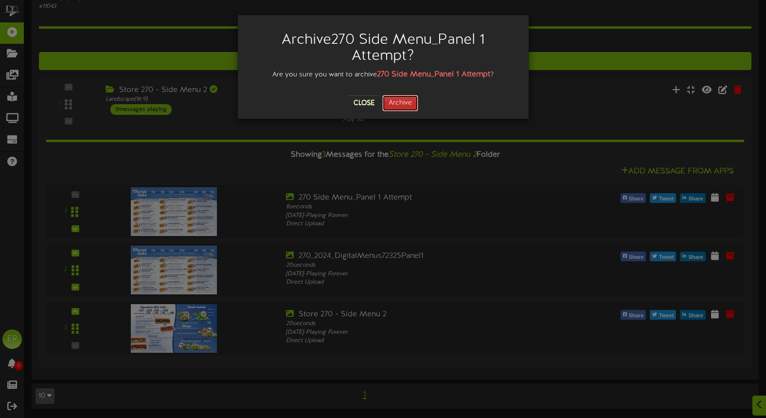
click at [398, 105] on button "Archive" at bounding box center [400, 103] width 36 height 17
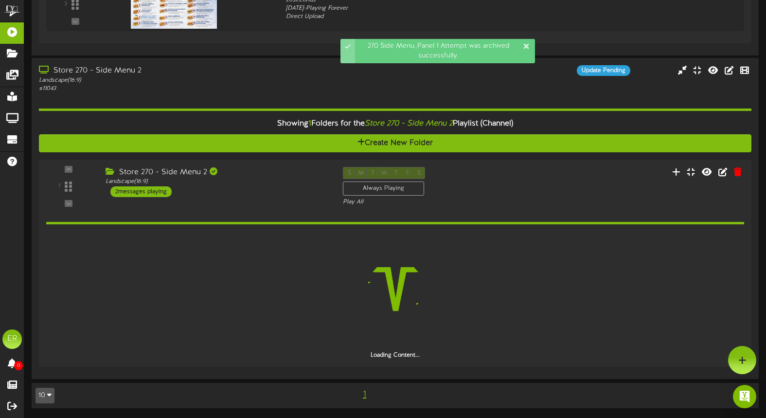
scroll to position [626, 0]
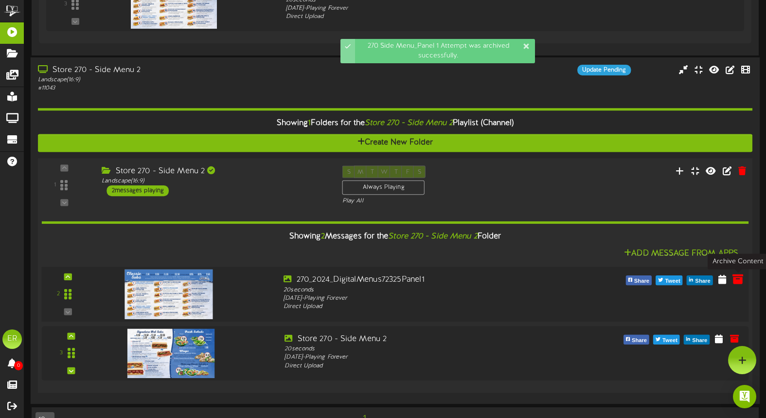
click at [739, 282] on icon at bounding box center [738, 278] width 11 height 11
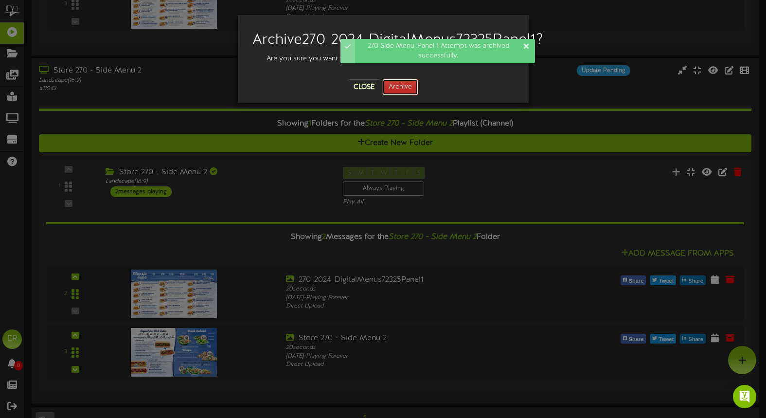
click at [406, 95] on button "Archive" at bounding box center [400, 87] width 36 height 17
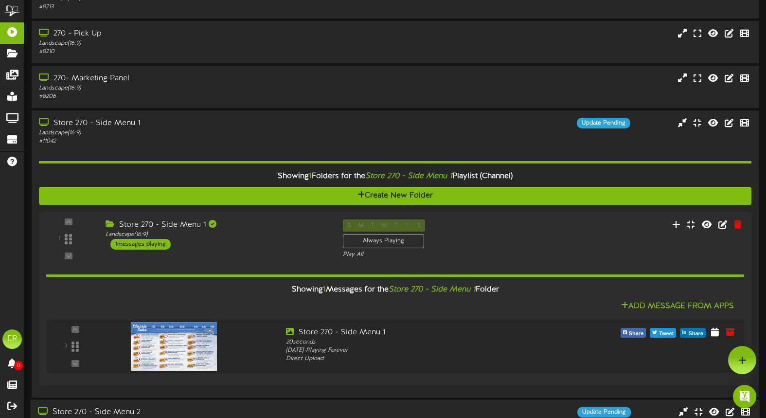
scroll to position [274, 0]
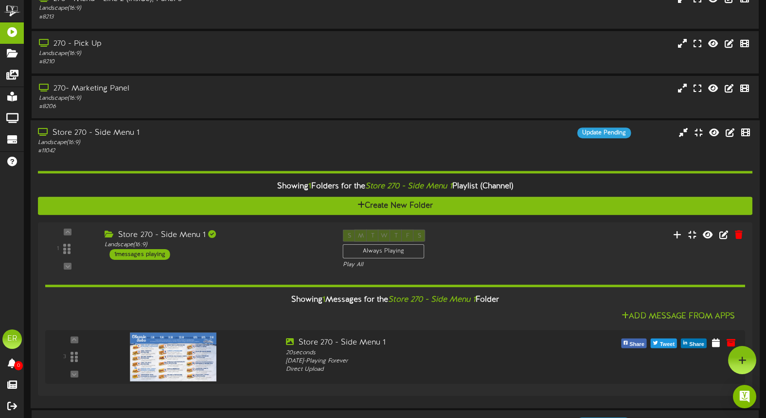
click at [274, 141] on div "Landscape ( 16:9 )" at bounding box center [182, 143] width 289 height 8
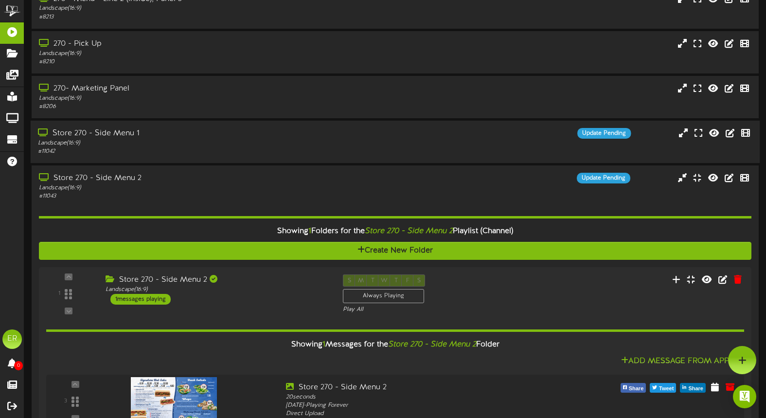
click at [274, 141] on div "Landscape ( 16:9 )" at bounding box center [182, 143] width 289 height 8
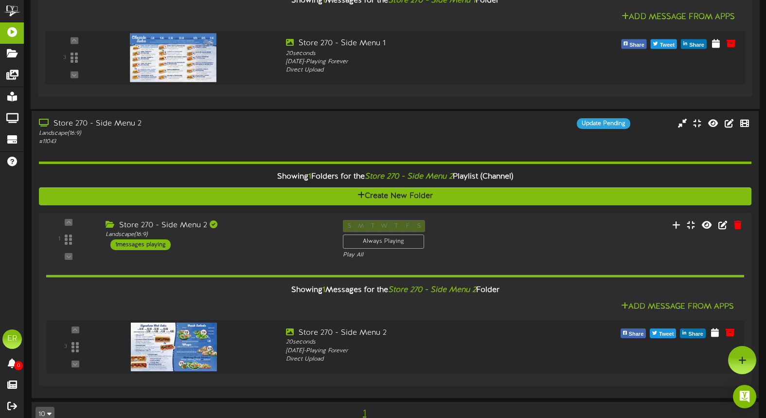
scroll to position [572, 0]
